Goal: Navigation & Orientation: Find specific page/section

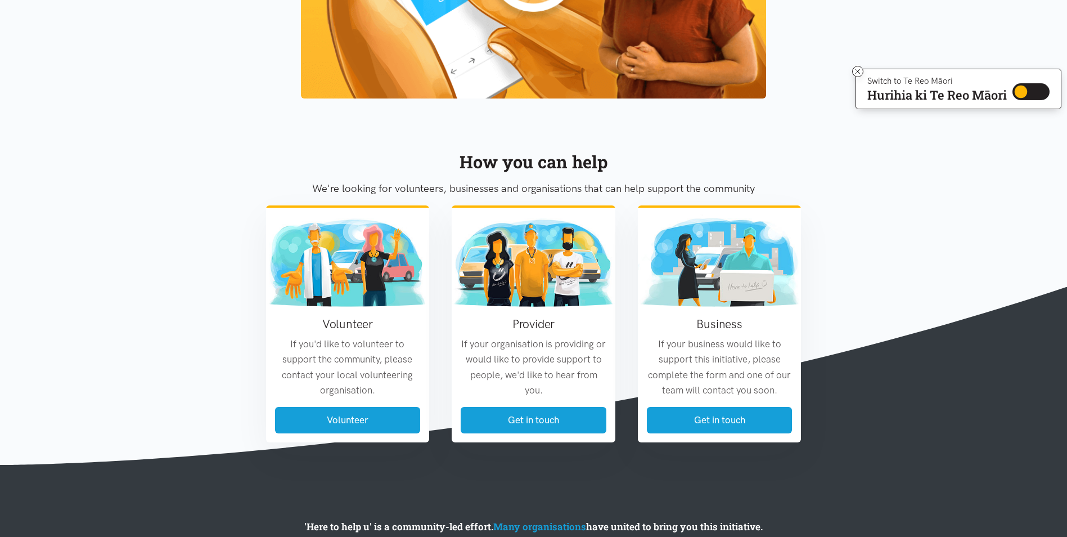
scroll to position [1273, 0]
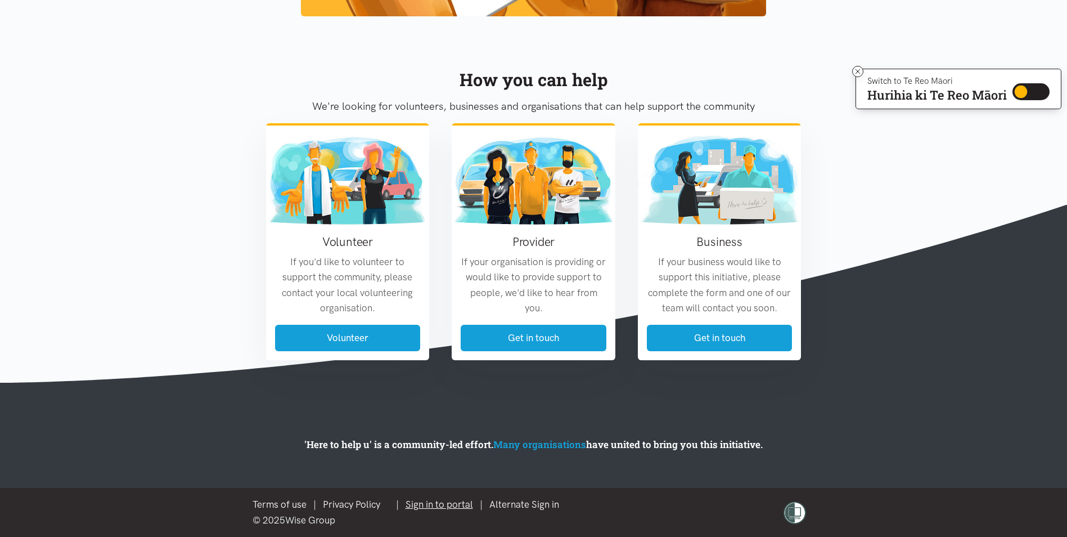
click at [466, 504] on link "Sign in to portal" at bounding box center [438, 503] width 67 height 11
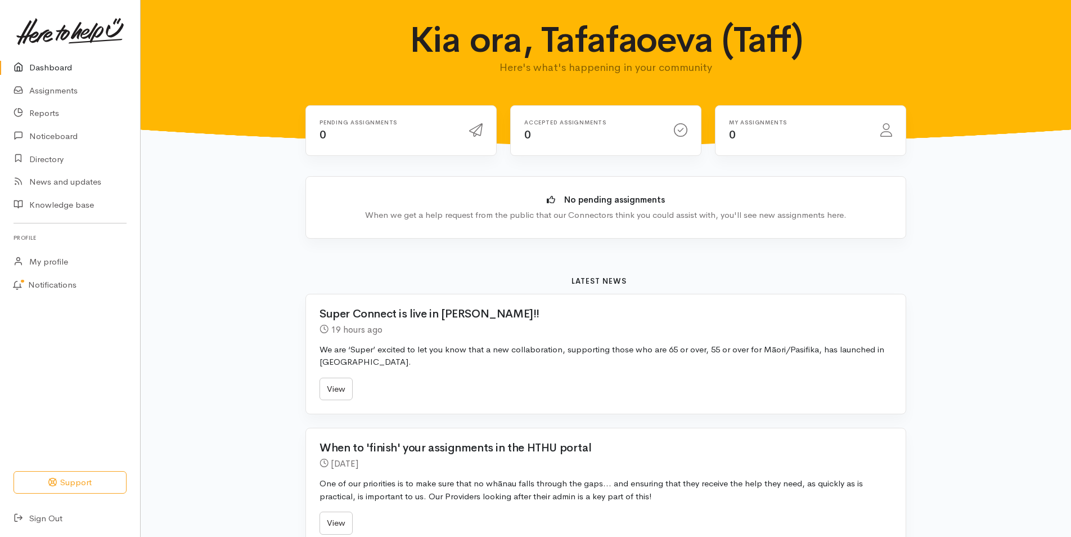
click at [50, 69] on link "Dashboard" at bounding box center [70, 67] width 140 height 23
click at [61, 91] on link "Assignments" at bounding box center [70, 90] width 140 height 23
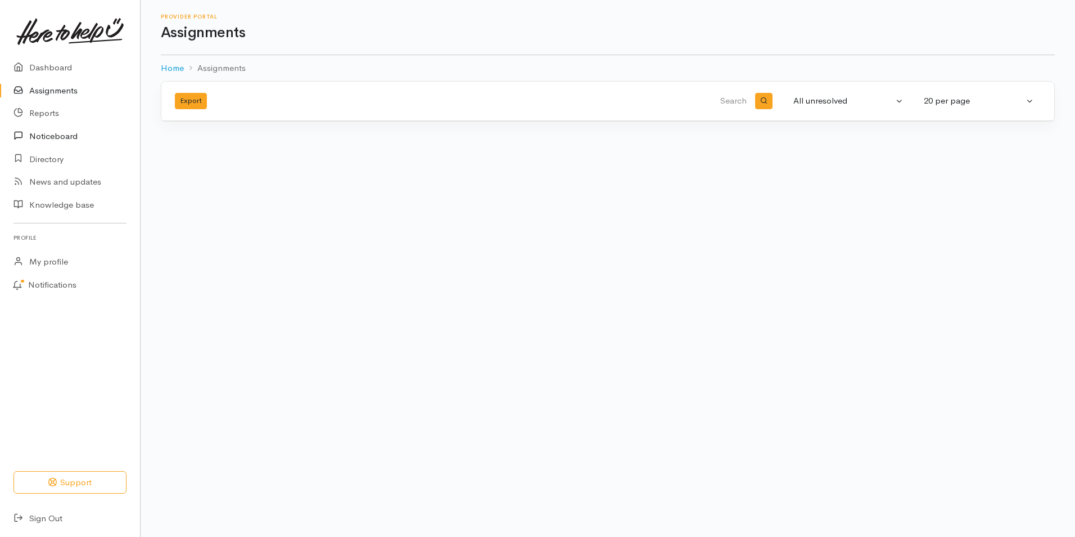
click at [47, 132] on link "Noticeboard" at bounding box center [70, 136] width 140 height 23
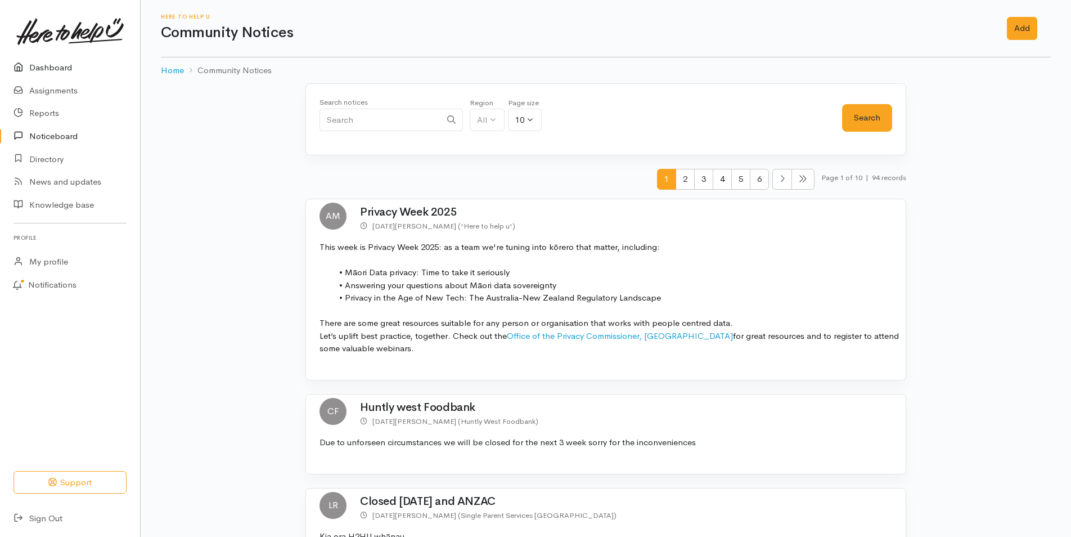
click at [42, 68] on link "Dashboard" at bounding box center [70, 67] width 140 height 23
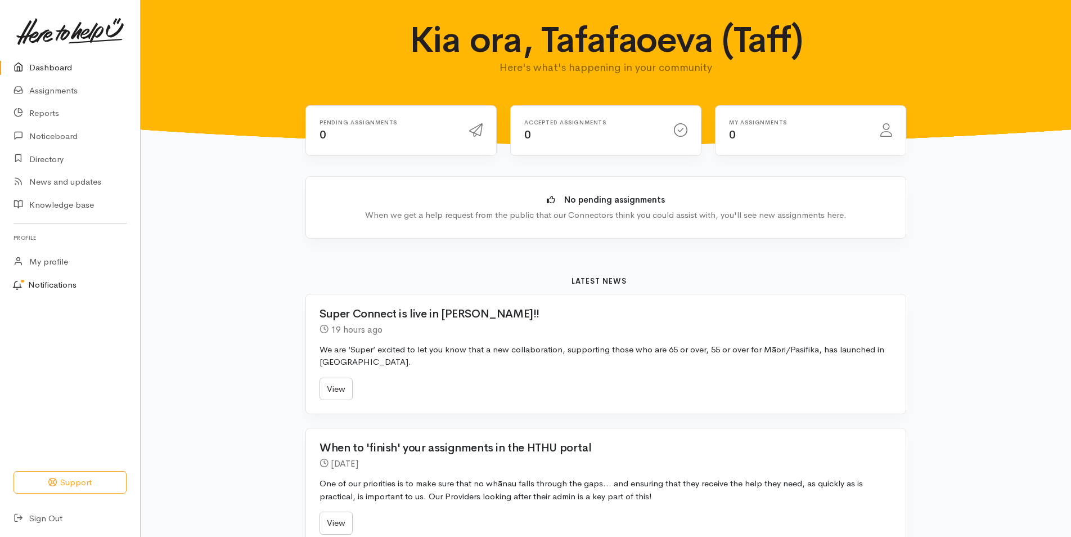
click at [39, 280] on link "Notifications" at bounding box center [68, 285] width 143 height 24
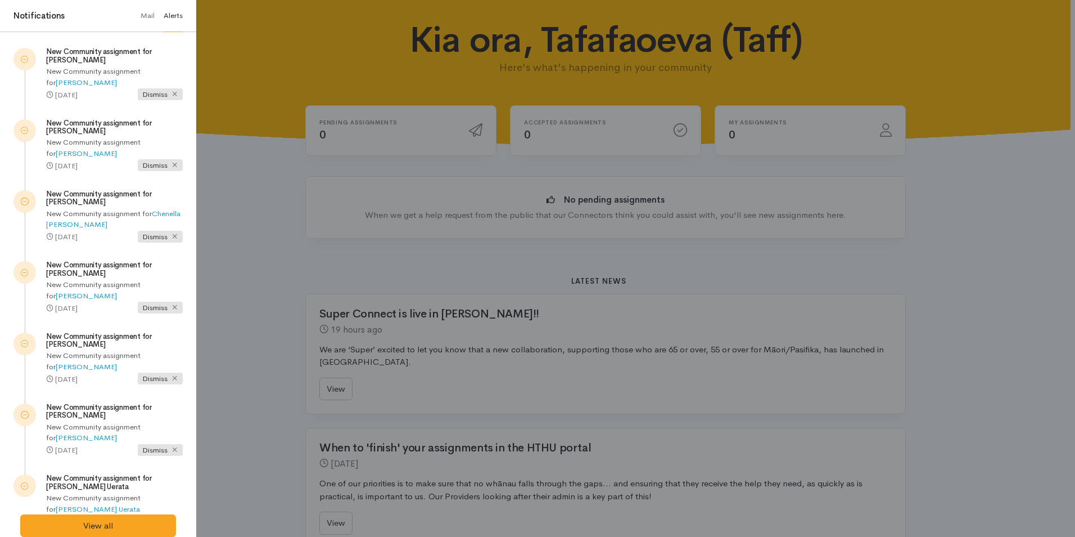
scroll to position [29, 0]
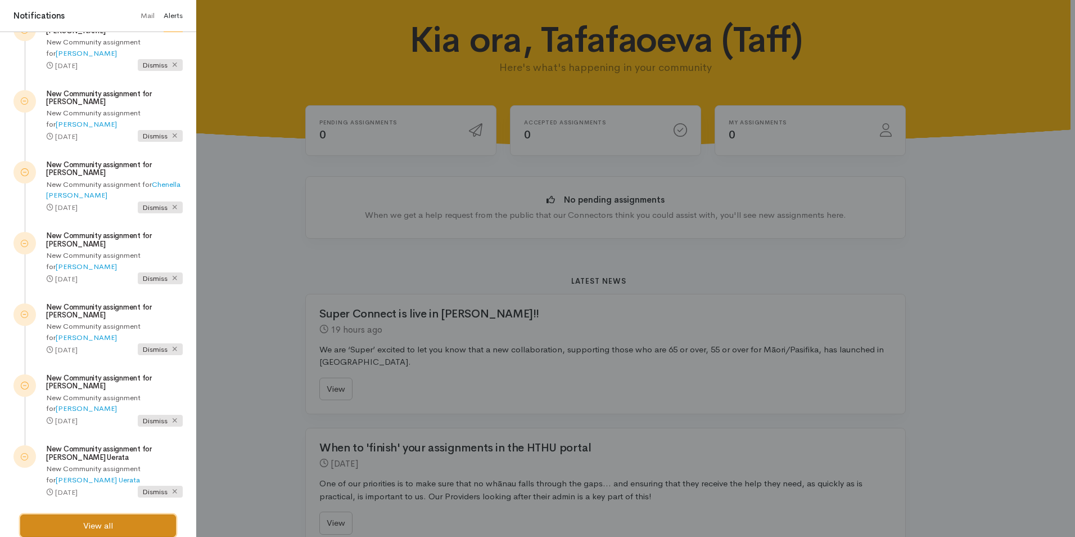
click at [115, 524] on link "View all" at bounding box center [98, 525] width 156 height 23
